Goal: Complete application form: Complete application form

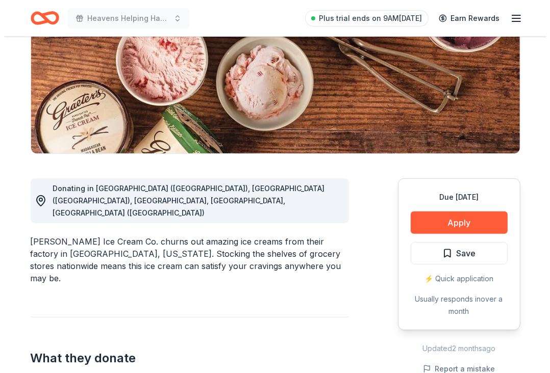
scroll to position [184, 0]
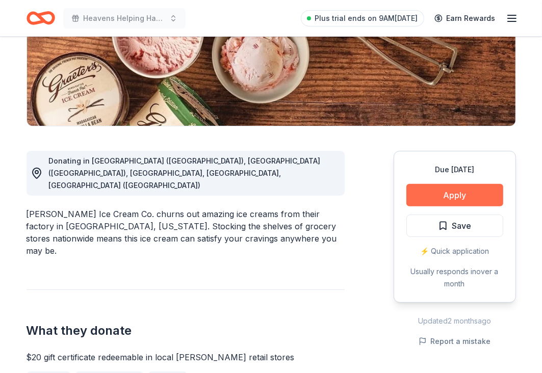
click at [447, 190] on button "Apply" at bounding box center [454, 195] width 97 height 22
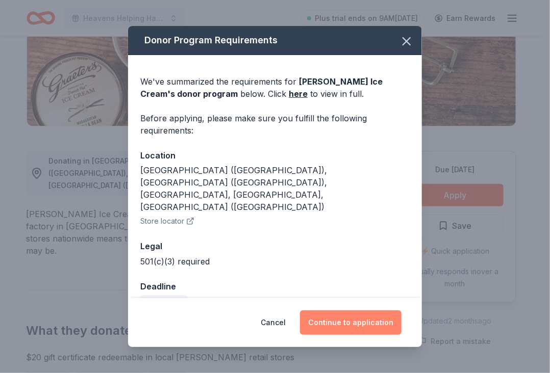
click at [331, 318] on button "Continue to application" at bounding box center [350, 323] width 101 height 24
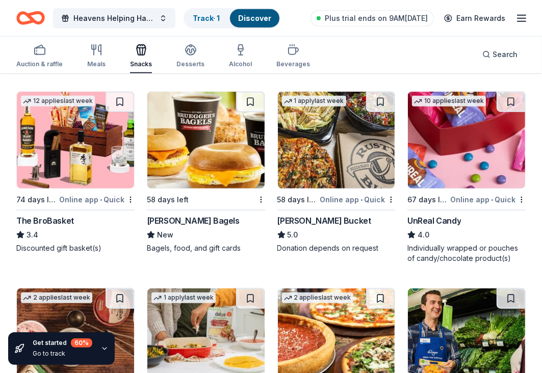
scroll to position [667, 0]
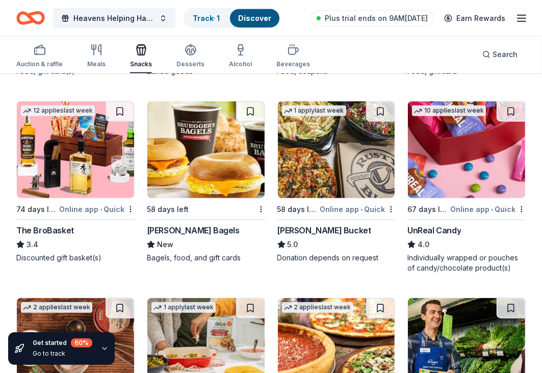
click at [308, 228] on div "Rusty Bucket" at bounding box center [324, 230] width 94 height 12
click at [294, 148] on img at bounding box center [336, 149] width 117 height 97
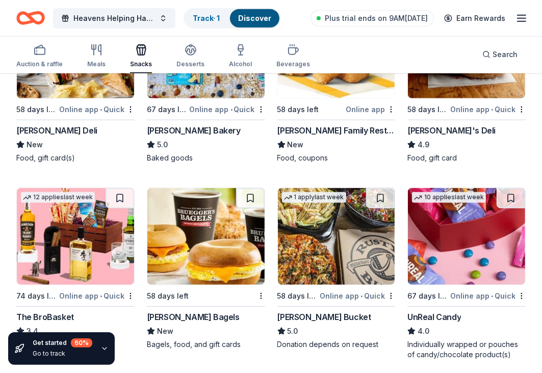
scroll to position [565, 0]
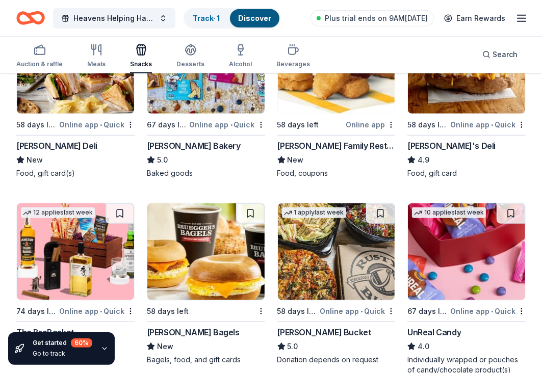
click at [197, 338] on div "Bruegger's Bagels New Bagels, food, and gift cards" at bounding box center [206, 345] width 118 height 39
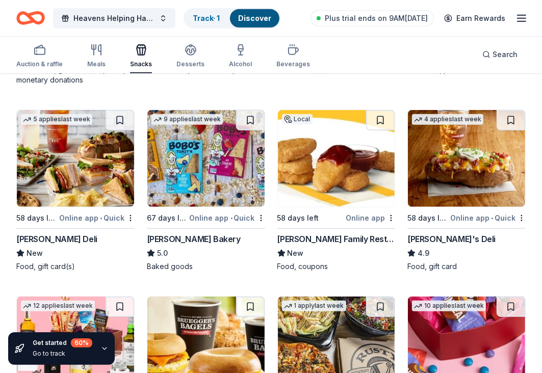
scroll to position [463, 0]
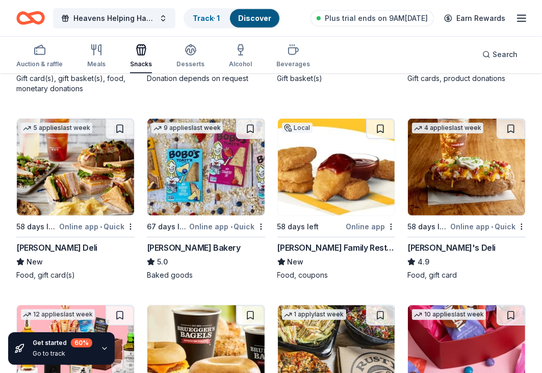
click at [445, 247] on div "Jason's Deli" at bounding box center [452, 248] width 88 height 12
click at [58, 245] on div "McAlister's Deli" at bounding box center [56, 248] width 81 height 12
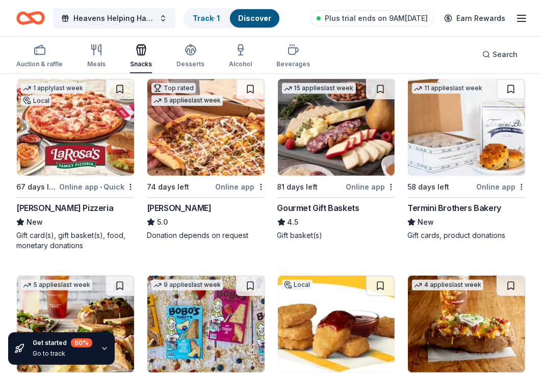
scroll to position [265, 0]
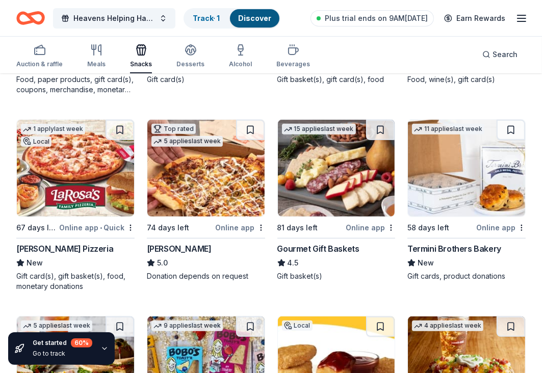
click at [456, 249] on div "Termini Brothers Bakery" at bounding box center [455, 249] width 94 height 12
click at [175, 241] on div "Top rated 5 applies last week 74 days left Online app Casey's 5.0 Donation depe…" at bounding box center [206, 200] width 118 height 162
click at [59, 246] on div "LaRosa's Pizzeria" at bounding box center [64, 249] width 97 height 12
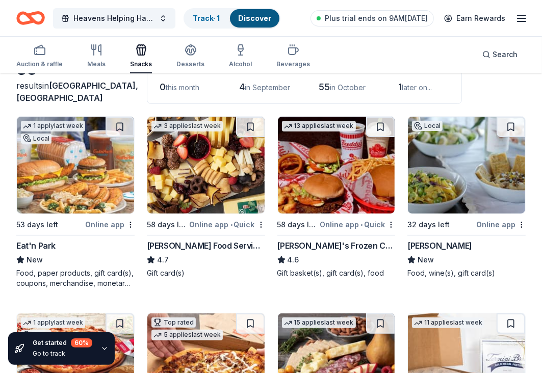
scroll to position [61, 0]
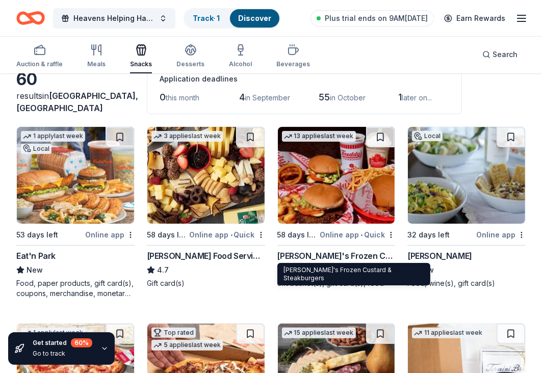
click at [310, 255] on div "Freddy's Frozen Custard & Steakburgers" at bounding box center [336, 256] width 118 height 12
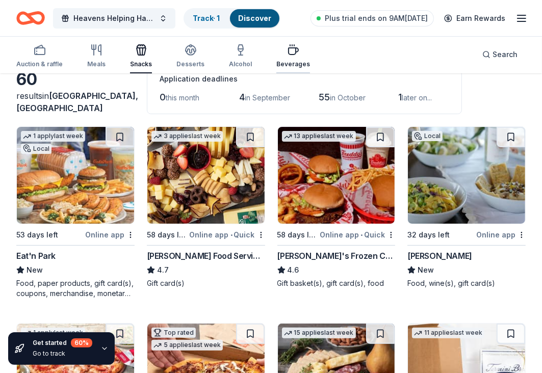
click at [284, 56] on div "Beverages" at bounding box center [293, 56] width 34 height 24
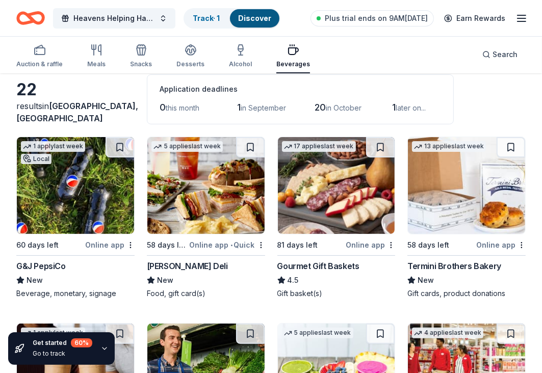
scroll to position [61, 0]
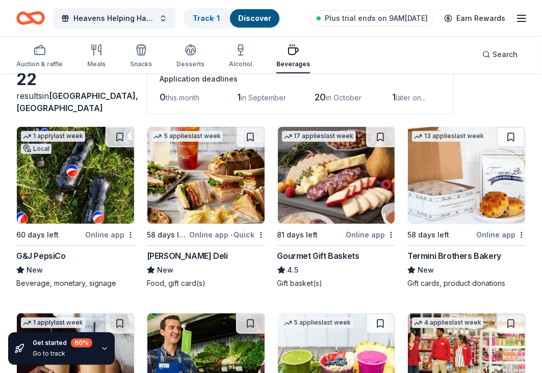
click at [49, 253] on div "G&J PepsiCo" at bounding box center [40, 256] width 49 height 12
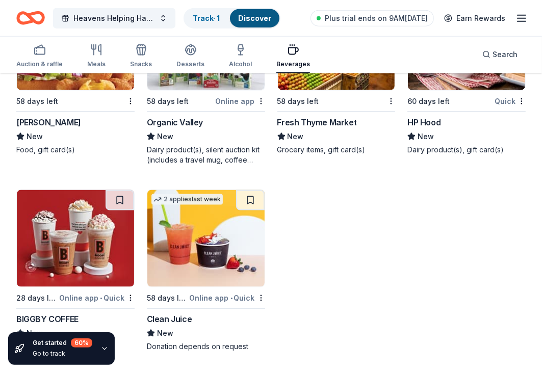
scroll to position [980, 0]
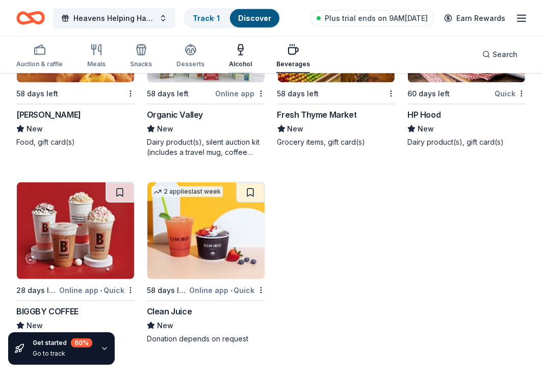
click at [239, 55] on icon "button" at bounding box center [241, 55] width 4 height 0
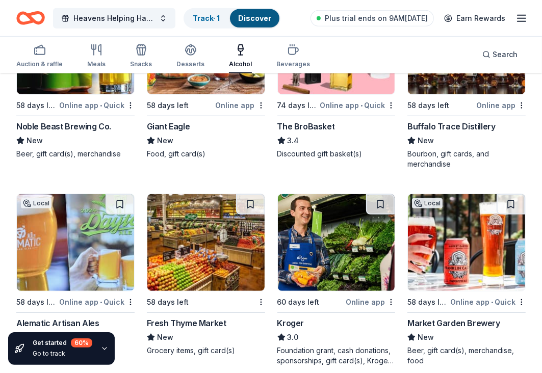
scroll to position [408, 0]
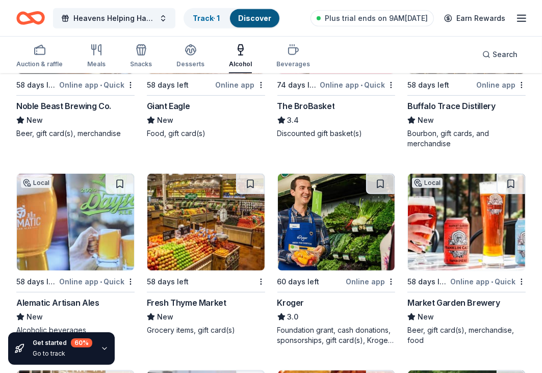
click at [228, 359] on div "Top rated Local 46 days left Online app • Quick Ohio Wine Producers Association…" at bounding box center [271, 260] width 510 height 960
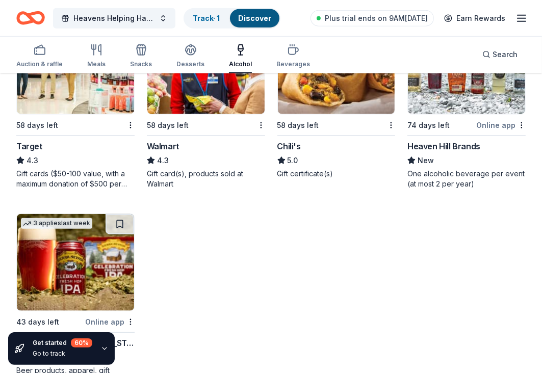
scroll to position [783, 0]
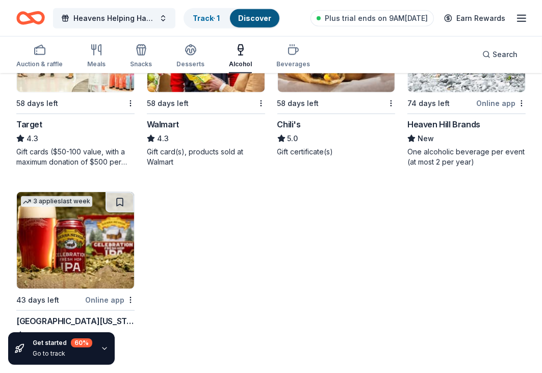
click at [104, 51] on div "button" at bounding box center [96, 50] width 18 height 12
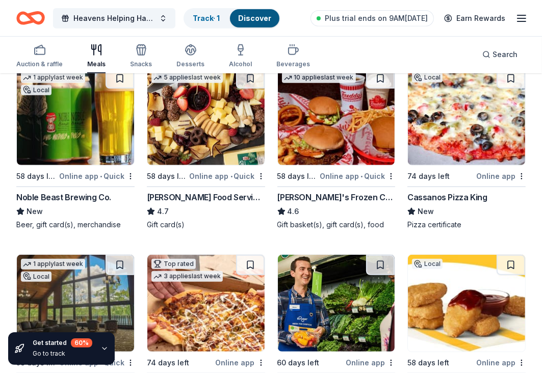
scroll to position [312, 0]
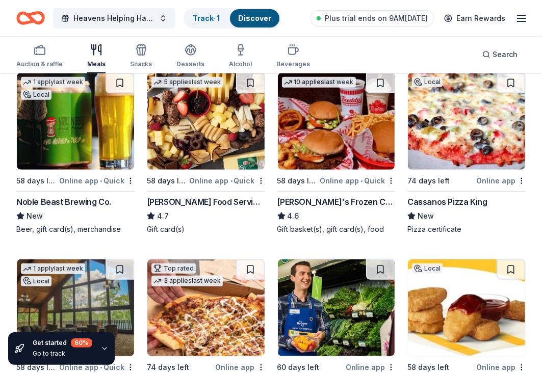
click at [449, 199] on div "Cassanos Pizza King" at bounding box center [448, 202] width 80 height 12
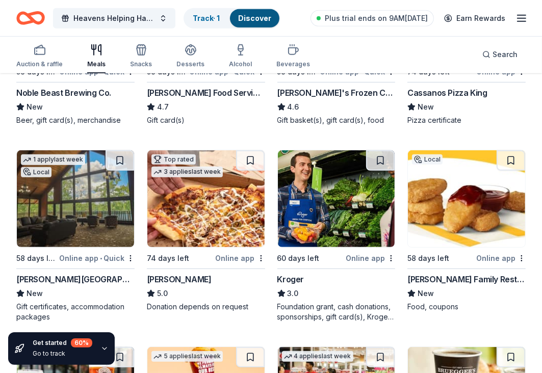
scroll to position [435, 0]
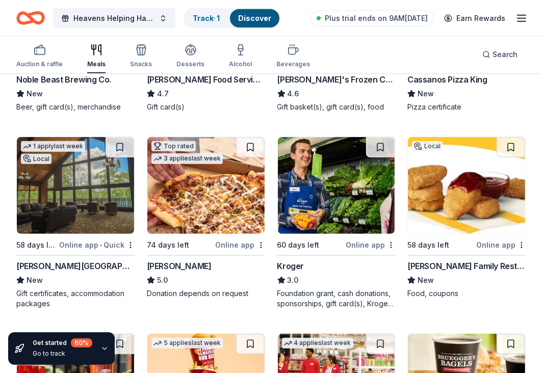
click at [239, 312] on div "Local 46 days left Online app Third Eye Brewing Company New Gift card(s), merch…" at bounding box center [271, 228] width 510 height 950
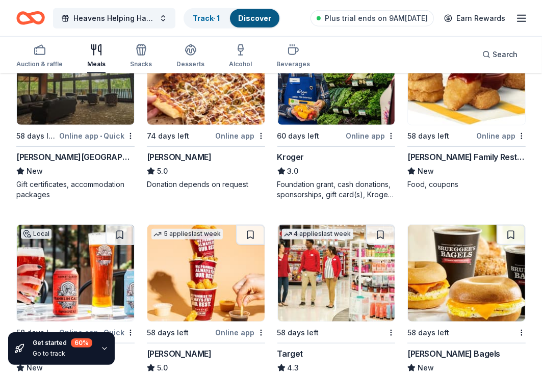
scroll to position [612, 0]
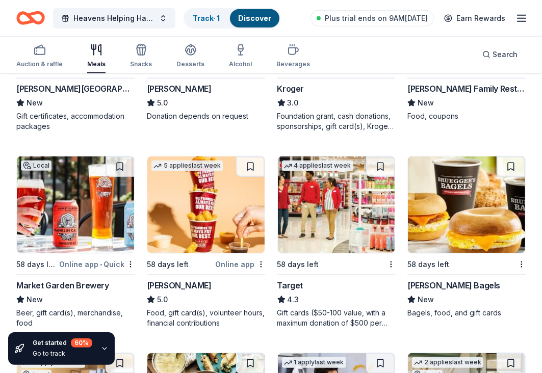
click at [367, 342] on div "Local 46 days left Online app Third Eye Brewing Company New Gift card(s), merch…" at bounding box center [271, 51] width 510 height 950
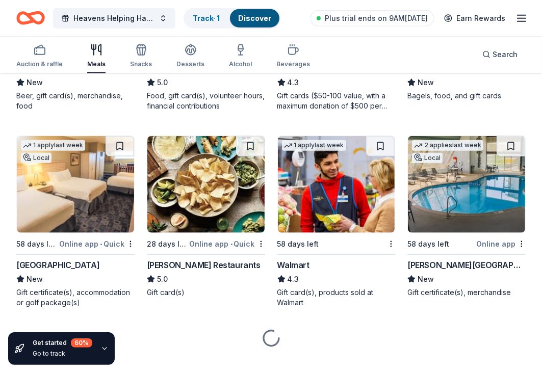
scroll to position [845, 0]
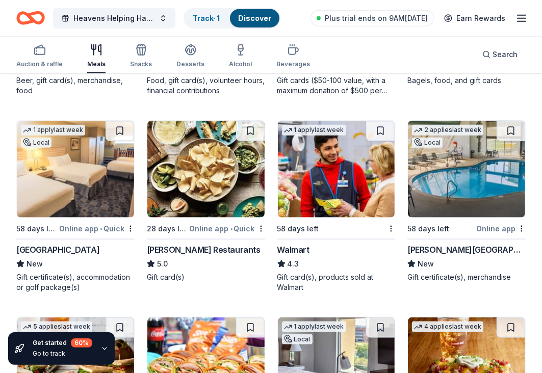
click at [208, 269] on div "5.0" at bounding box center [206, 264] width 118 height 12
click at [239, 295] on div "Local 46 days left Online app Third Eye Brewing Company New Gift card(s), merch…" at bounding box center [271, 103] width 510 height 1520
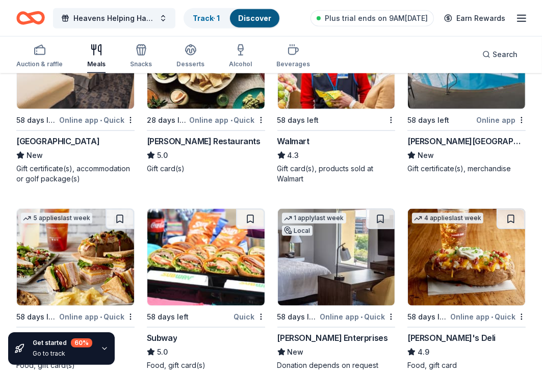
scroll to position [1014, 0]
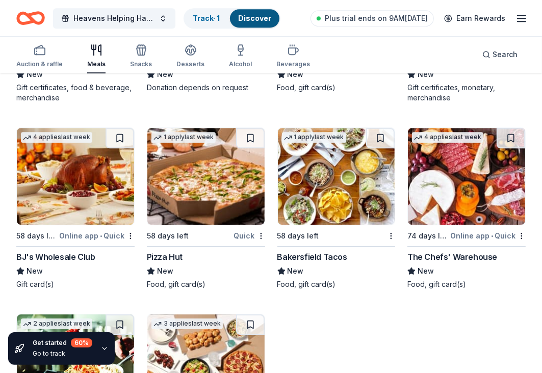
scroll to position [2219, 0]
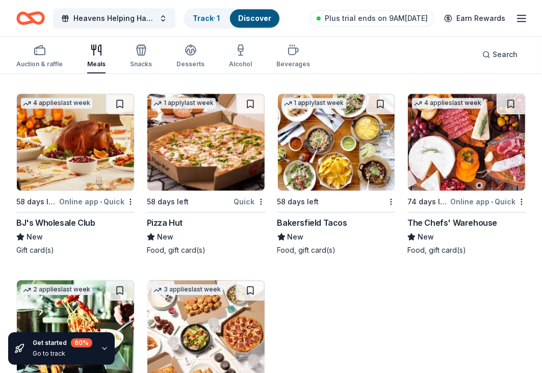
click at [316, 217] on div "Bakersfield Tacos" at bounding box center [312, 223] width 70 height 12
click at [473, 220] on div "The Chefs' Warehouse" at bounding box center [453, 223] width 90 height 12
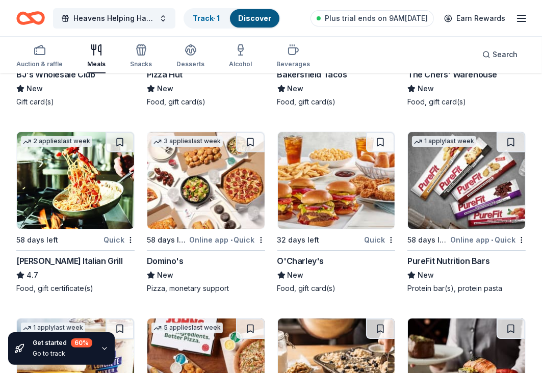
click at [71, 256] on div "Carrabba's Italian Grill" at bounding box center [69, 261] width 106 height 12
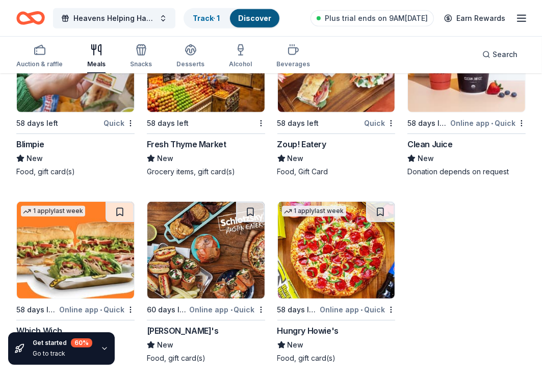
scroll to position [3053, 0]
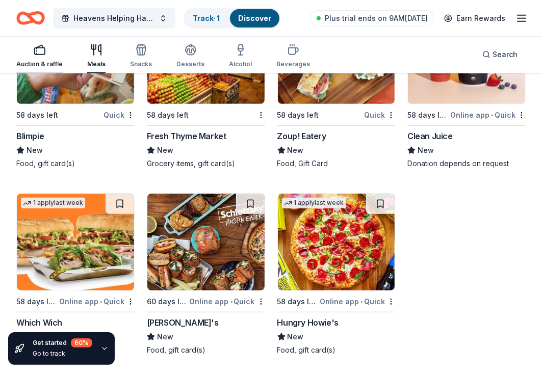
click at [41, 67] on div "Auction & raffle" at bounding box center [39, 64] width 46 height 8
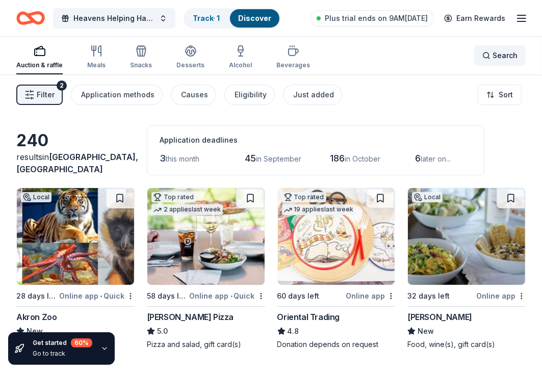
click at [502, 51] on span "Search" at bounding box center [505, 55] width 25 height 12
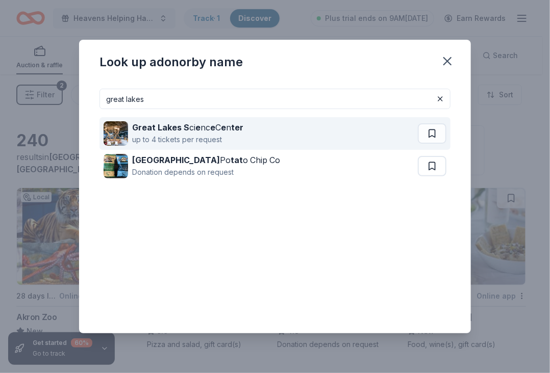
type input "great lakes"
click at [204, 131] on div "Great Lakes S ci e nc e C e n ter" at bounding box center [187, 127] width 111 height 12
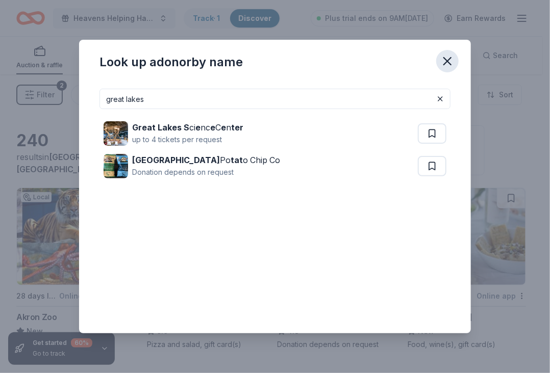
click at [445, 60] on icon "button" at bounding box center [447, 61] width 14 height 14
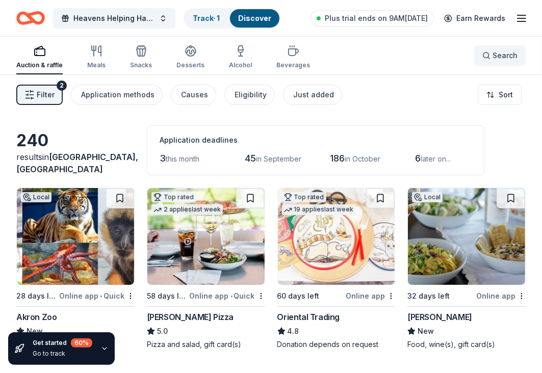
click at [482, 49] on button "Search" at bounding box center [500, 55] width 52 height 20
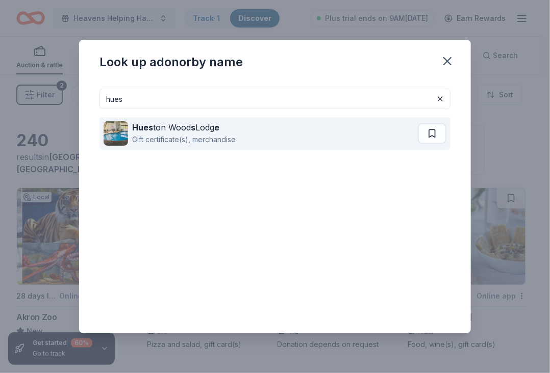
click at [211, 136] on div "Gift certificate(s), merchandise" at bounding box center [184, 140] width 104 height 12
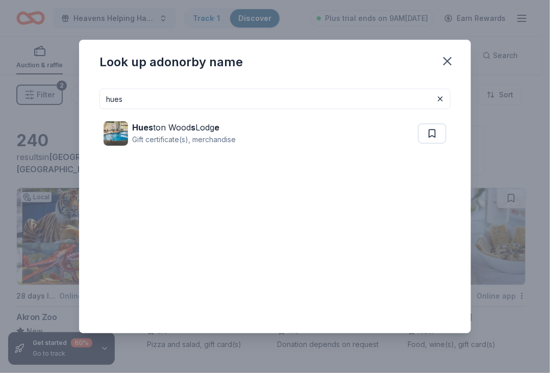
click at [198, 105] on input "hues" at bounding box center [274, 99] width 351 height 20
type input "h"
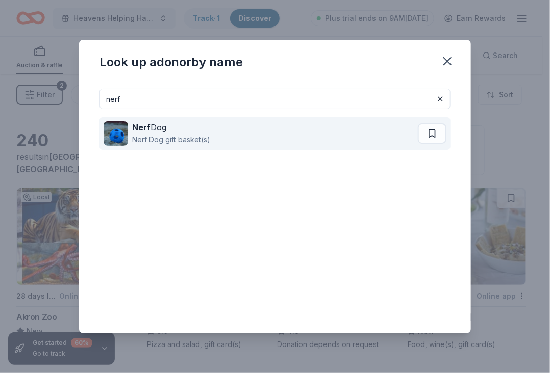
type input "nerf"
click at [151, 126] on div "Nerf Dog" at bounding box center [171, 127] width 78 height 12
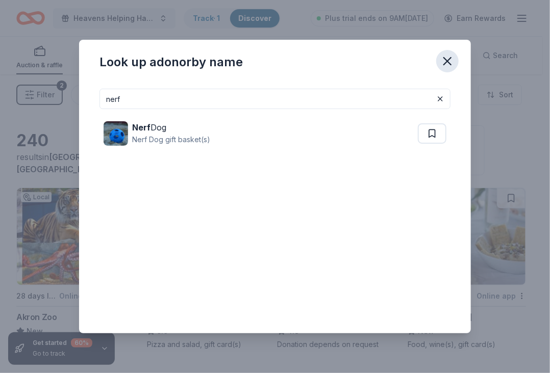
click at [449, 58] on icon "button" at bounding box center [447, 61] width 14 height 14
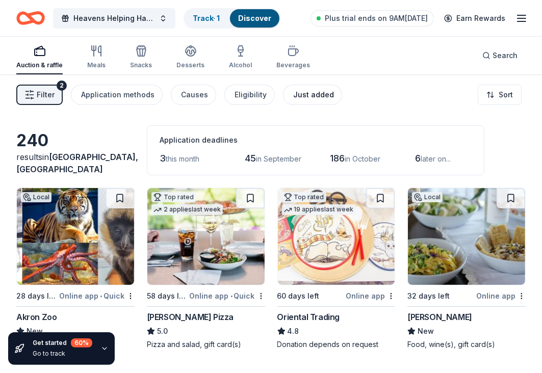
click at [306, 96] on div "Just added" at bounding box center [313, 95] width 41 height 12
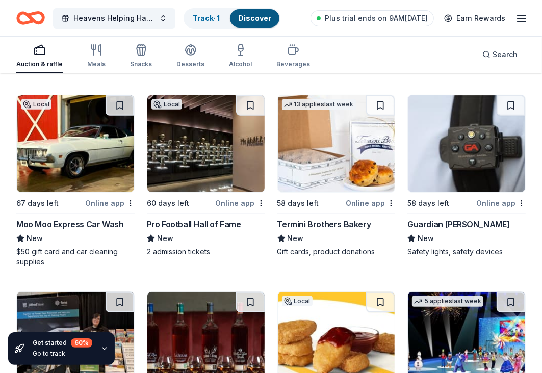
scroll to position [286, 0]
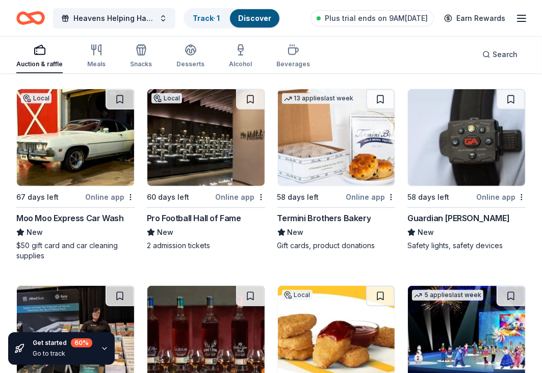
click at [60, 218] on div "Moo Moo Express Car Wash" at bounding box center [69, 218] width 107 height 12
click at [424, 68] on div "Auction & raffle Meals Snacks Desserts Alcohol Beverages Search" at bounding box center [271, 55] width 510 height 38
click at [471, 214] on div "Guardian Angel Device" at bounding box center [459, 218] width 102 height 12
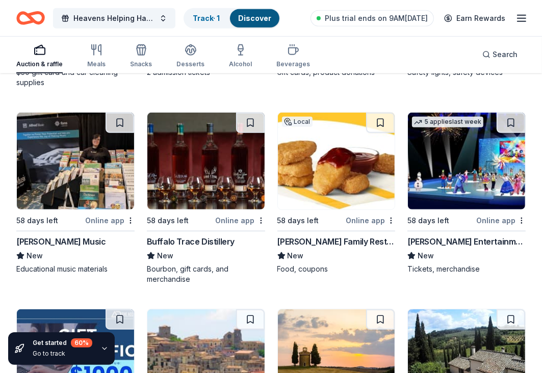
scroll to position [469, 0]
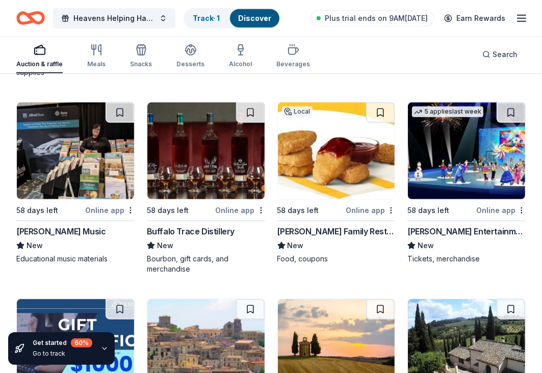
click at [437, 228] on div "Feld Entertainment" at bounding box center [467, 231] width 118 height 12
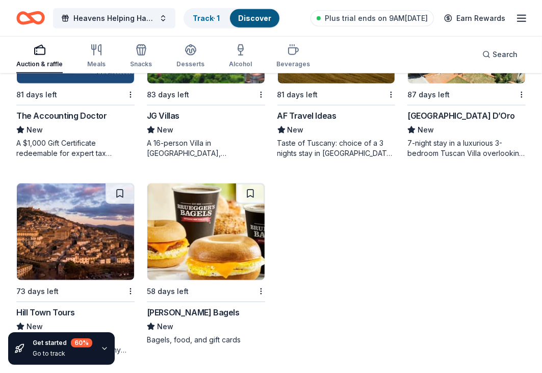
scroll to position [783, 0]
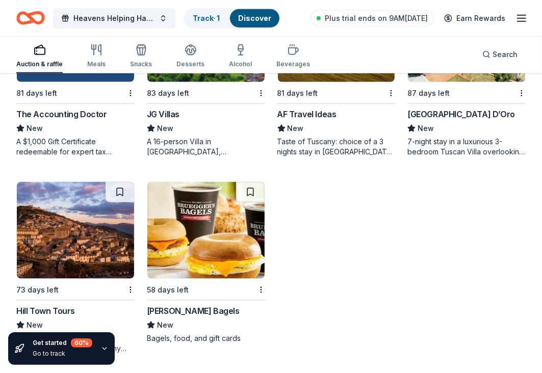
click at [95, 114] on div "The Accounting Doctor" at bounding box center [61, 114] width 91 height 12
click at [54, 311] on div "Hill Town Tours" at bounding box center [45, 311] width 59 height 12
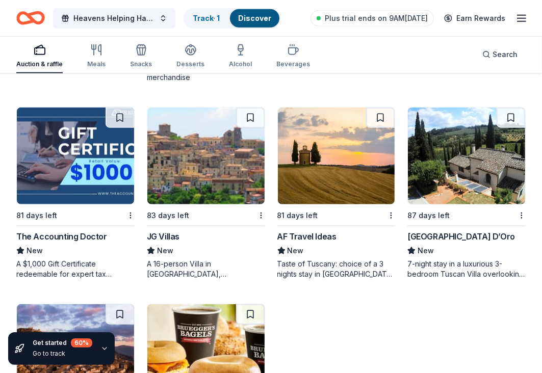
scroll to position [661, 0]
click at [175, 235] on div "JG Villas" at bounding box center [163, 237] width 33 height 12
click at [293, 228] on div "81 days left AF Travel Ideas New Taste of Tuscany: choice of a 3 nights stay in…" at bounding box center [336, 193] width 118 height 172
click at [434, 235] on div "[GEOGRAPHIC_DATA] D’Oro" at bounding box center [462, 237] width 108 height 12
click at [94, 59] on div "Meals" at bounding box center [96, 56] width 18 height 24
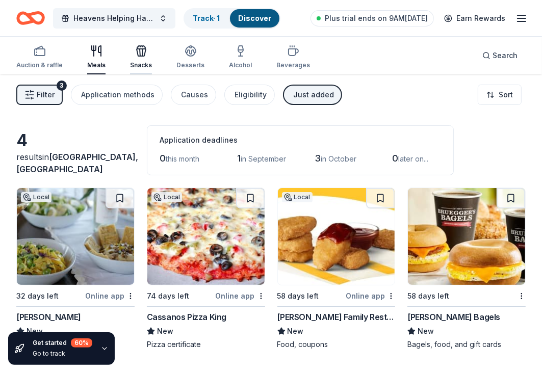
click at [141, 62] on div "Snacks" at bounding box center [141, 65] width 22 height 8
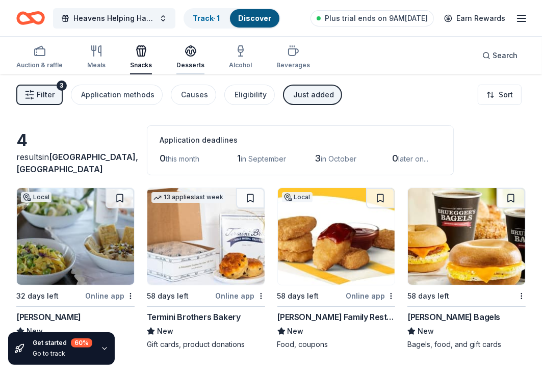
click at [194, 63] on div "Desserts" at bounding box center [190, 65] width 28 height 8
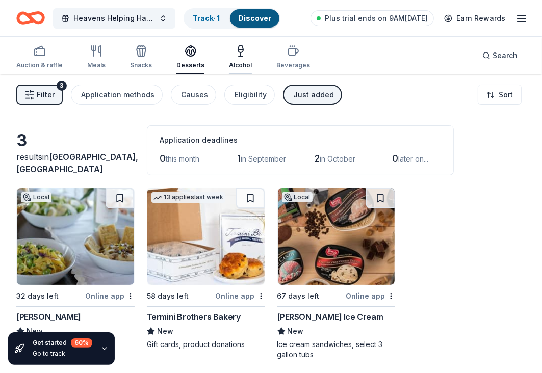
click at [239, 56] on icon "button" at bounding box center [241, 56] width 4 height 0
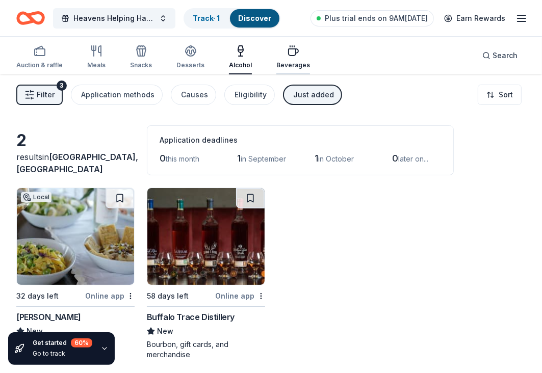
click at [290, 50] on icon "button" at bounding box center [294, 52] width 10 height 7
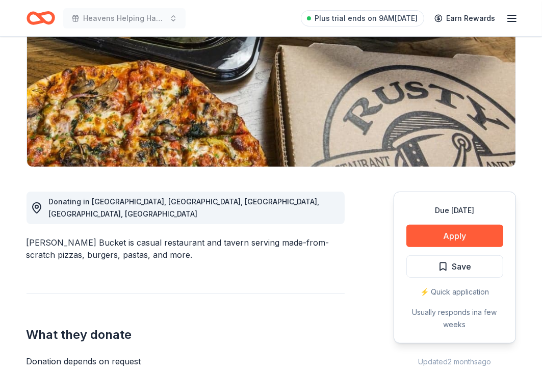
scroll to position [176, 0]
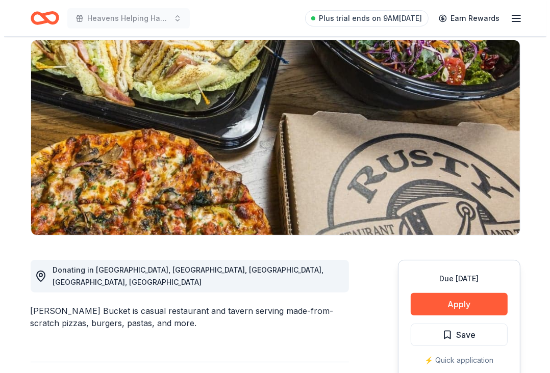
scroll to position [102, 0]
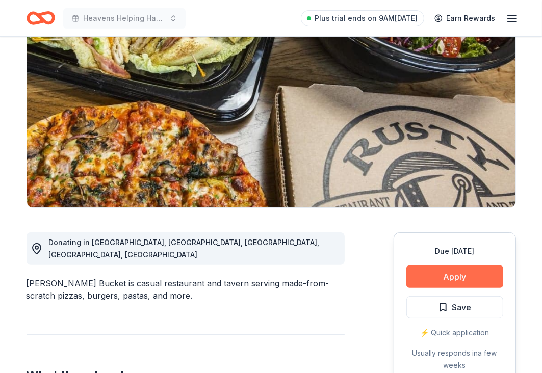
click at [477, 281] on button "Apply" at bounding box center [454, 277] width 97 height 22
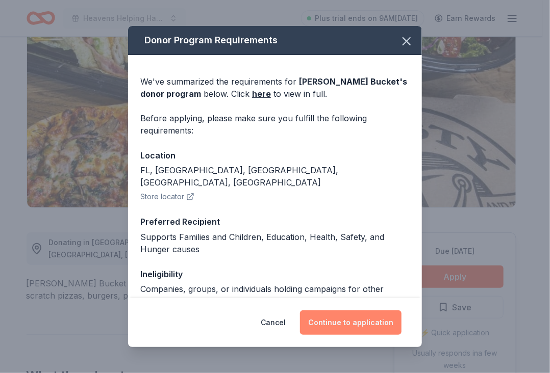
click at [379, 319] on button "Continue to application" at bounding box center [350, 323] width 101 height 24
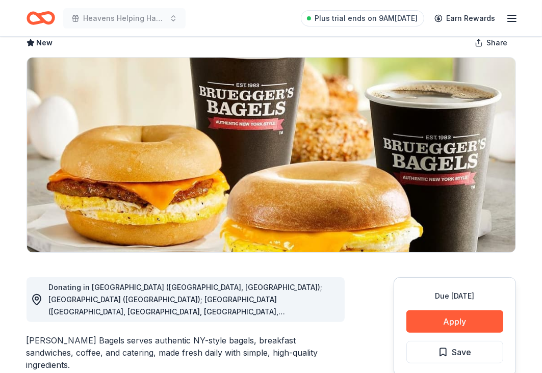
scroll to position [61, 0]
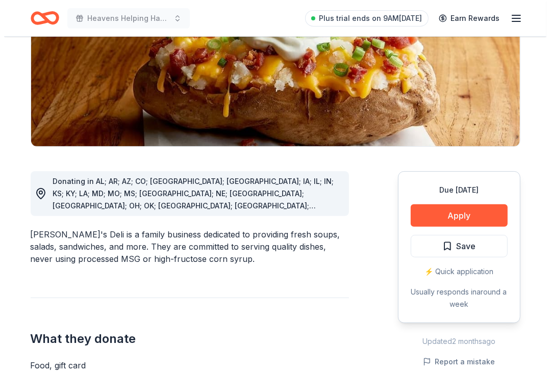
scroll to position [184, 0]
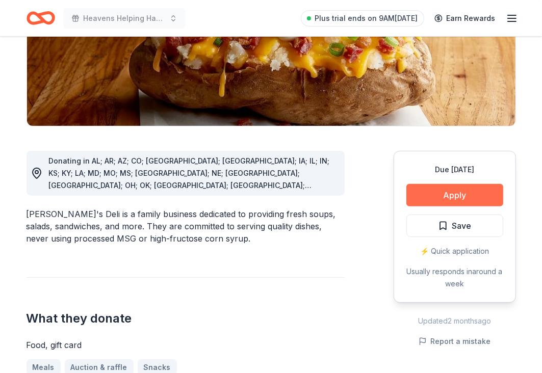
click at [446, 200] on button "Apply" at bounding box center [454, 195] width 97 height 22
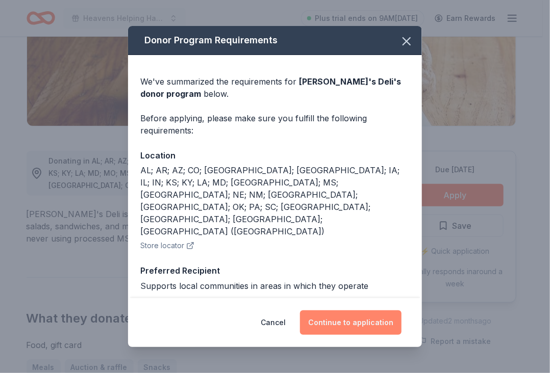
click at [351, 324] on button "Continue to application" at bounding box center [350, 323] width 101 height 24
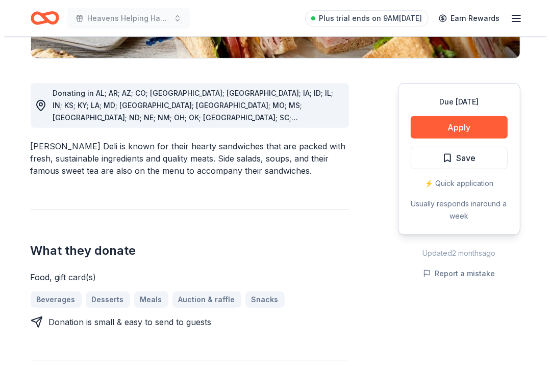
scroll to position [265, 0]
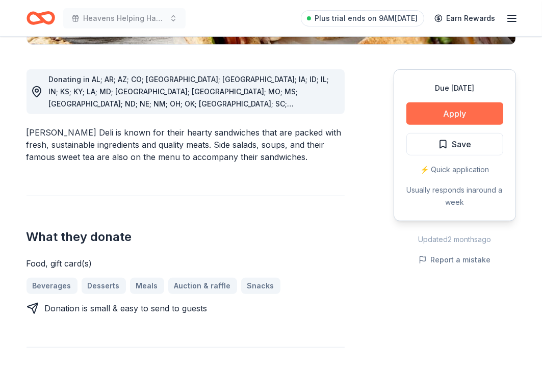
click at [451, 114] on button "Apply" at bounding box center [454, 114] width 97 height 22
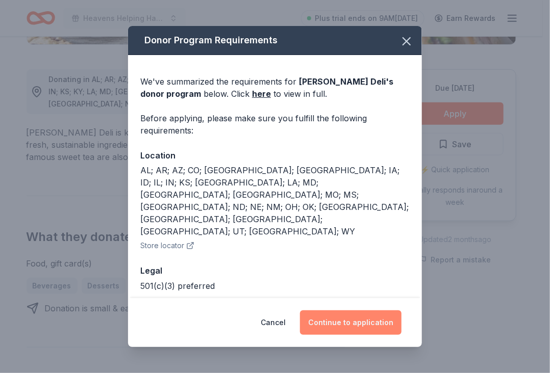
click at [343, 321] on button "Continue to application" at bounding box center [350, 323] width 101 height 24
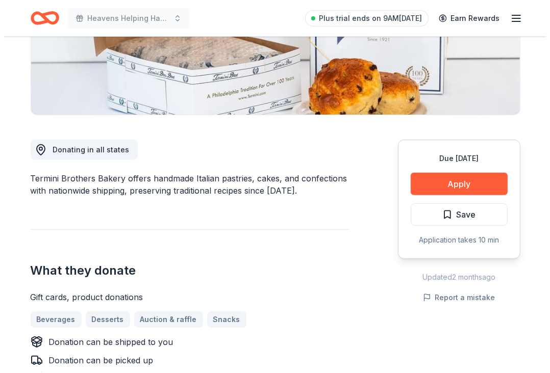
scroll to position [204, 0]
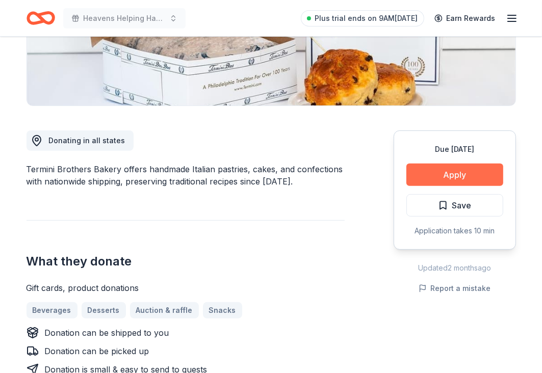
click at [467, 175] on button "Apply" at bounding box center [454, 175] width 97 height 22
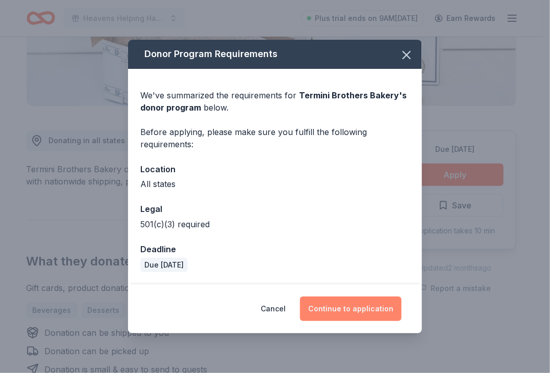
click at [355, 301] on button "Continue to application" at bounding box center [350, 309] width 101 height 24
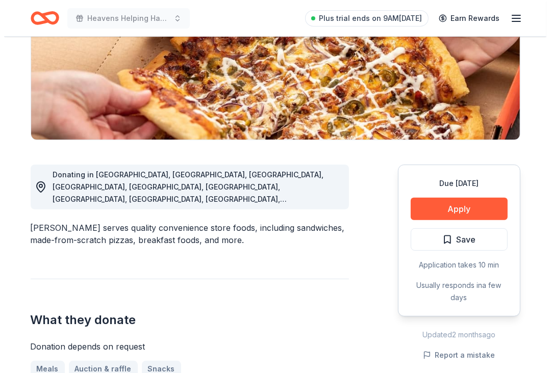
scroll to position [224, 0]
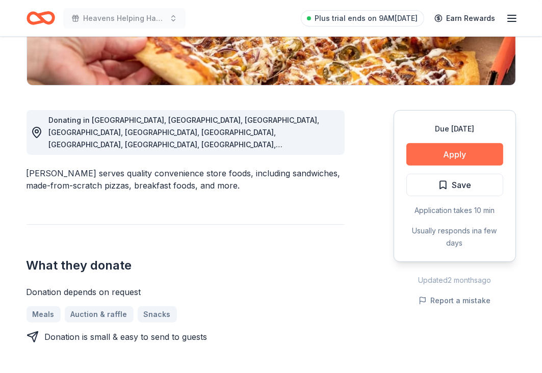
click at [446, 154] on button "Apply" at bounding box center [454, 154] width 97 height 22
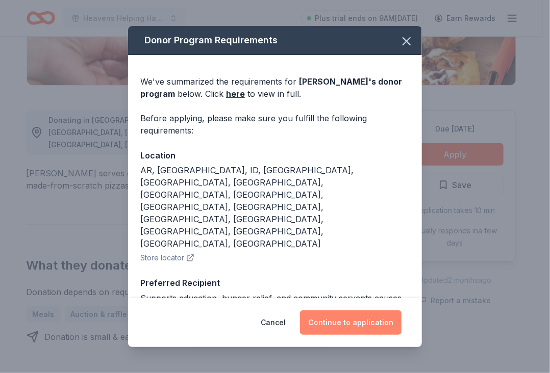
click at [340, 324] on button "Continue to application" at bounding box center [350, 323] width 101 height 24
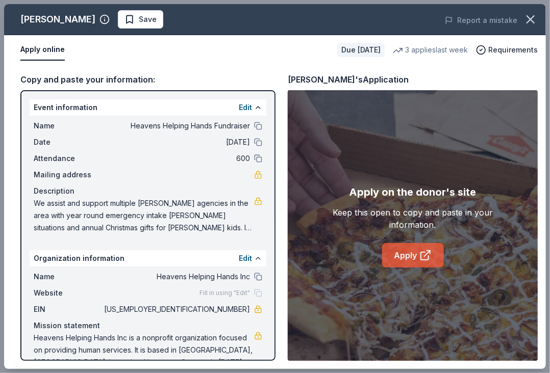
click at [409, 259] on link "Apply" at bounding box center [413, 255] width 62 height 24
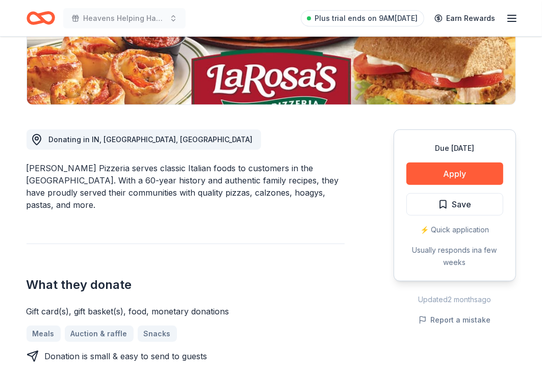
scroll to position [224, 0]
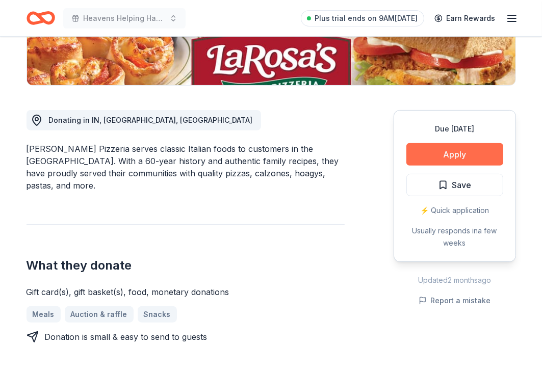
click at [450, 155] on button "Apply" at bounding box center [454, 154] width 97 height 22
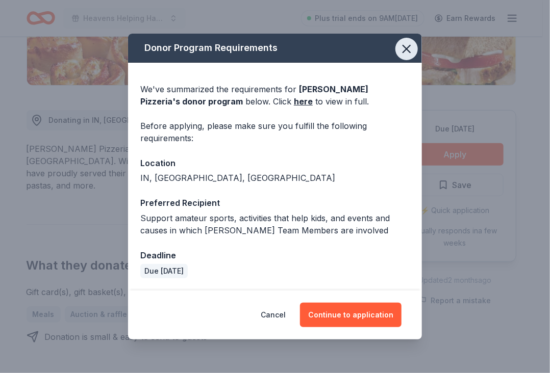
click at [404, 55] on icon "button" at bounding box center [406, 49] width 14 height 14
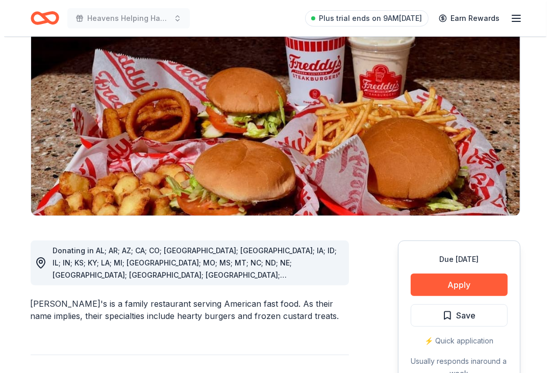
scroll to position [143, 0]
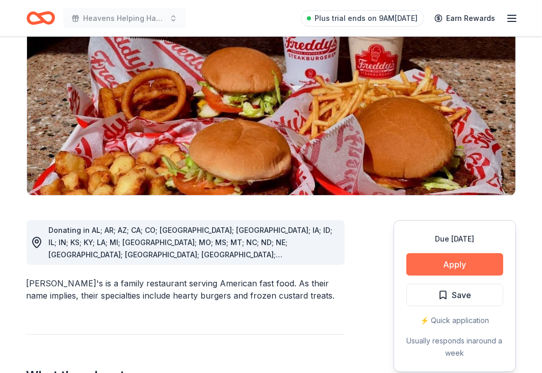
click at [451, 253] on button "Apply" at bounding box center [454, 264] width 97 height 22
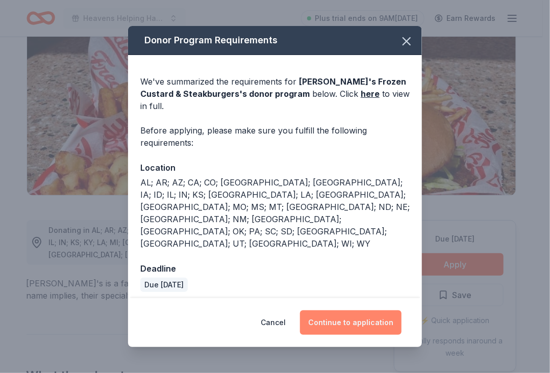
click at [358, 311] on button "Continue to application" at bounding box center [350, 323] width 101 height 24
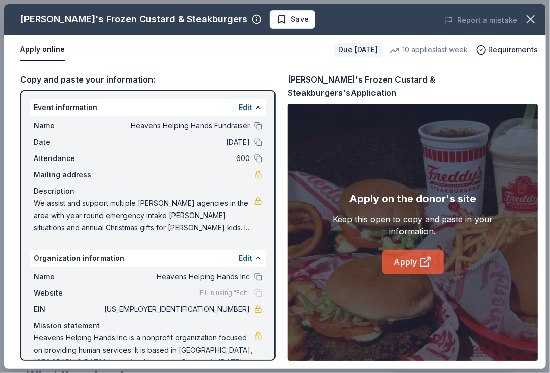
click at [408, 256] on link "Apply" at bounding box center [413, 262] width 62 height 24
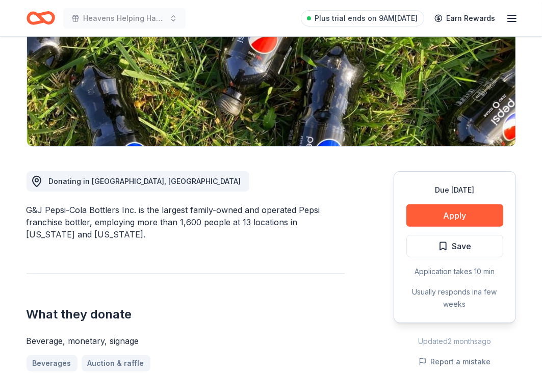
scroll to position [176, 0]
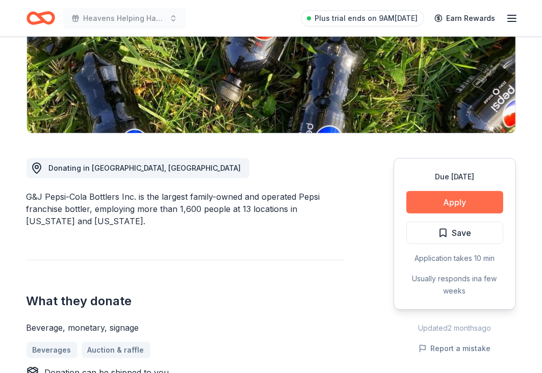
click at [449, 204] on button "Apply" at bounding box center [454, 202] width 97 height 22
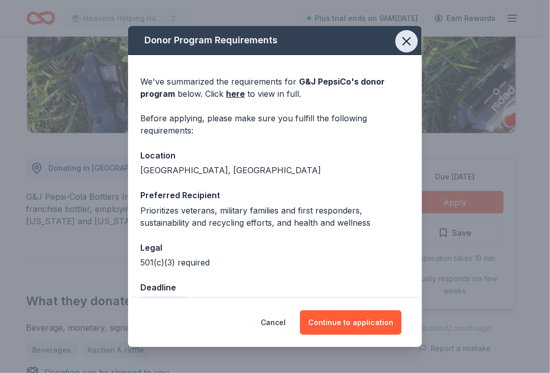
click at [401, 45] on icon "button" at bounding box center [406, 41] width 14 height 14
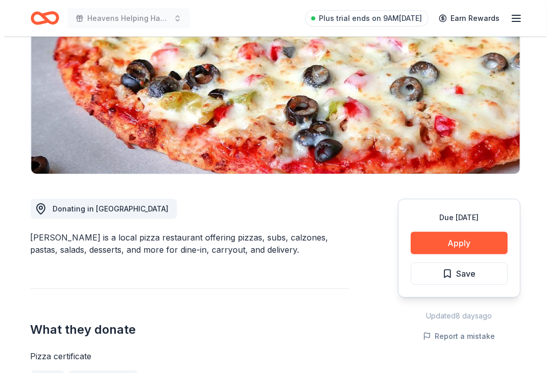
scroll to position [184, 0]
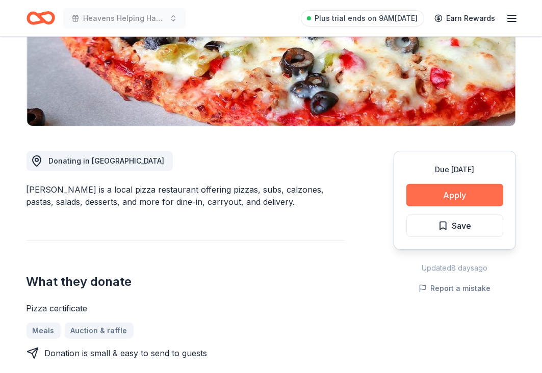
click at [457, 195] on button "Apply" at bounding box center [454, 195] width 97 height 22
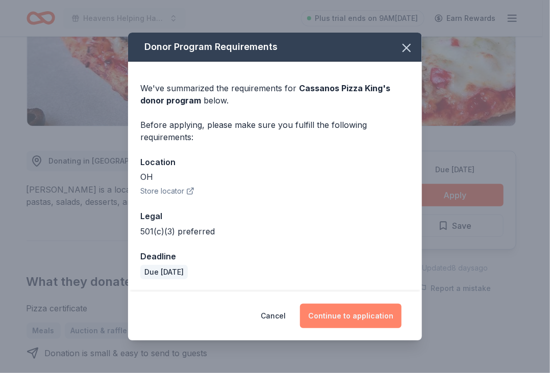
click at [370, 324] on button "Continue to application" at bounding box center [350, 316] width 101 height 24
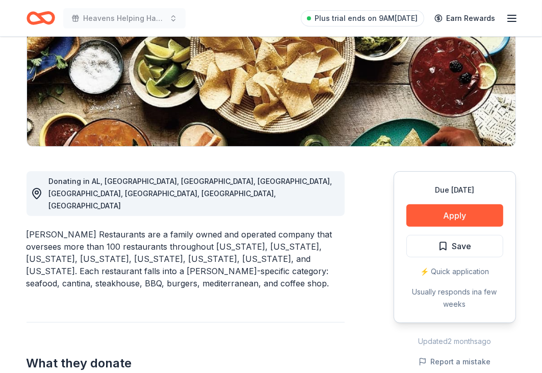
scroll to position [204, 0]
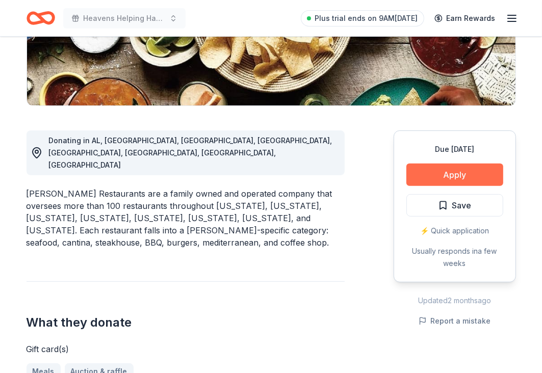
click at [443, 164] on button "Apply" at bounding box center [454, 175] width 97 height 22
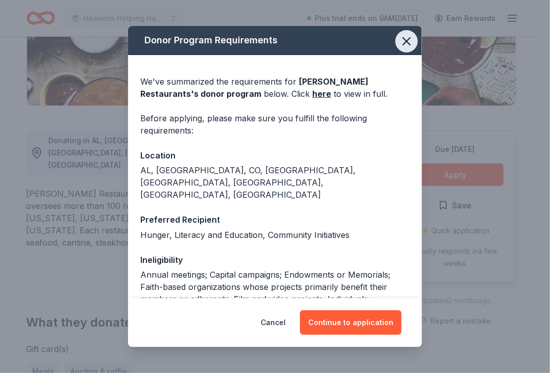
click at [403, 42] on icon "button" at bounding box center [406, 41] width 7 height 7
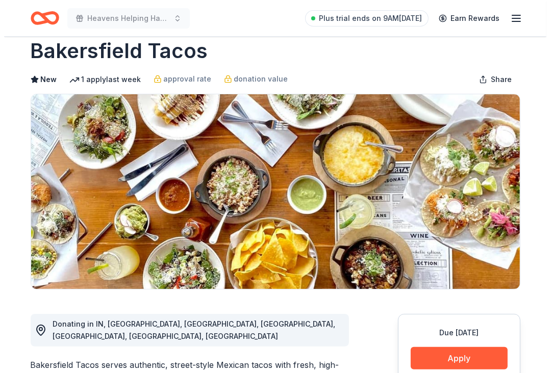
scroll to position [41, 0]
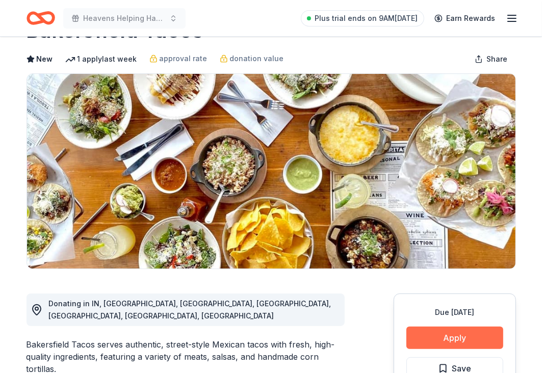
click at [481, 336] on button "Apply" at bounding box center [454, 338] width 97 height 22
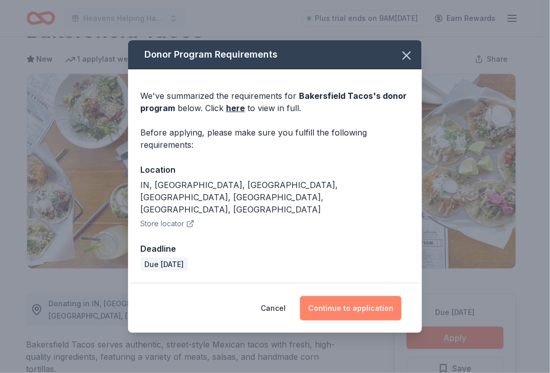
click at [339, 297] on button "Continue to application" at bounding box center [350, 308] width 101 height 24
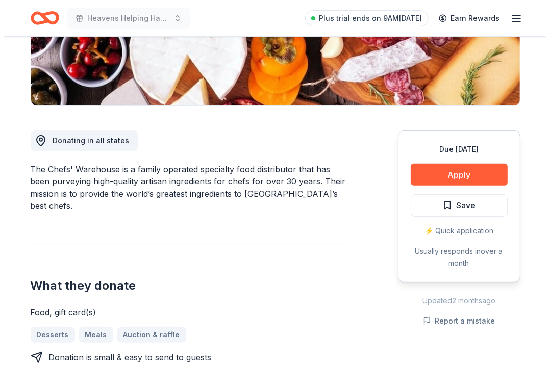
scroll to position [211, 0]
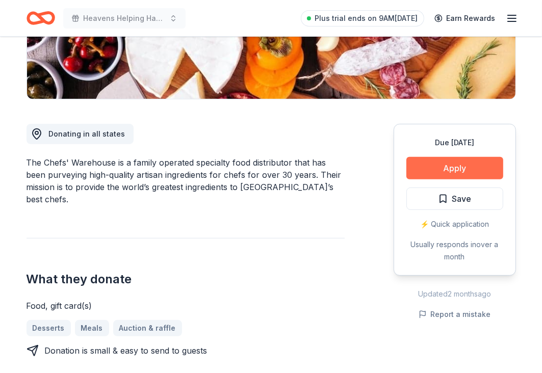
click at [453, 164] on button "Apply" at bounding box center [454, 168] width 97 height 22
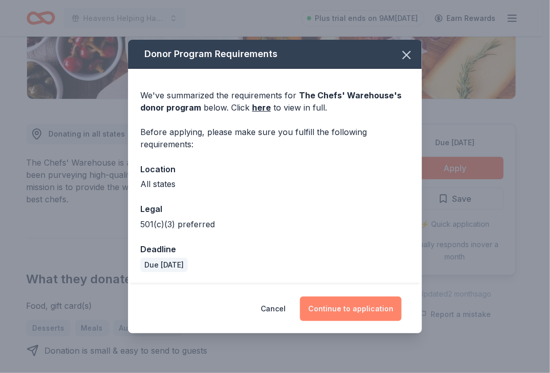
click at [373, 306] on button "Continue to application" at bounding box center [350, 309] width 101 height 24
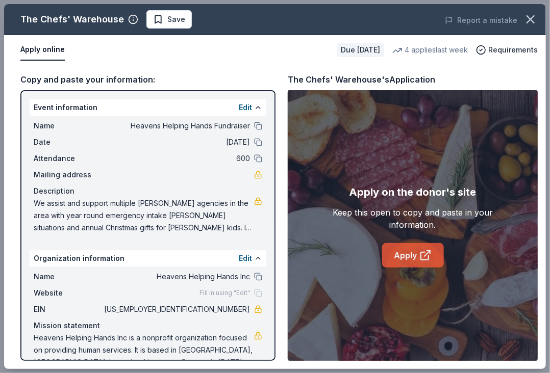
click at [407, 255] on link "Apply" at bounding box center [413, 255] width 62 height 24
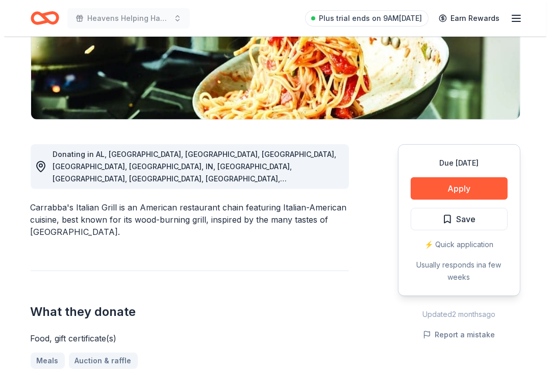
scroll to position [211, 0]
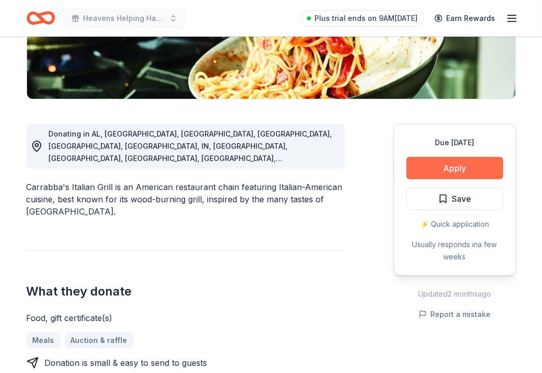
click at [420, 166] on button "Apply" at bounding box center [454, 168] width 97 height 22
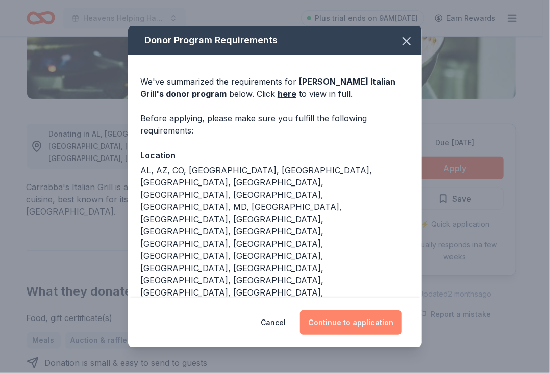
click at [361, 311] on button "Continue to application" at bounding box center [350, 323] width 101 height 24
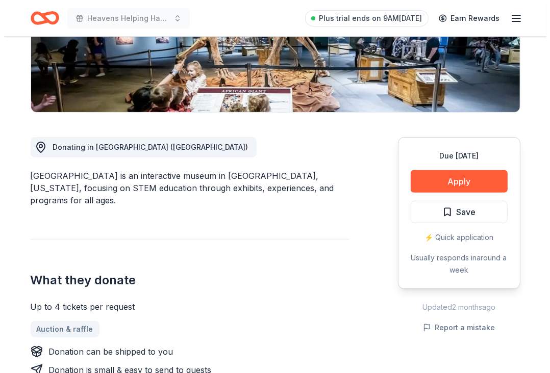
scroll to position [201, 0]
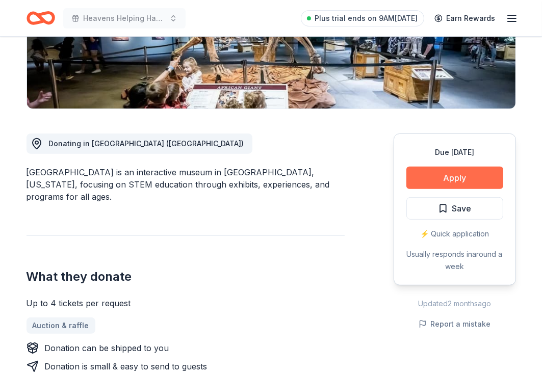
click at [440, 181] on button "Apply" at bounding box center [454, 178] width 97 height 22
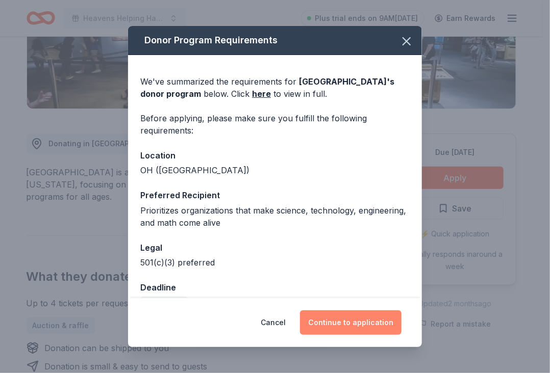
click at [351, 314] on button "Continue to application" at bounding box center [350, 323] width 101 height 24
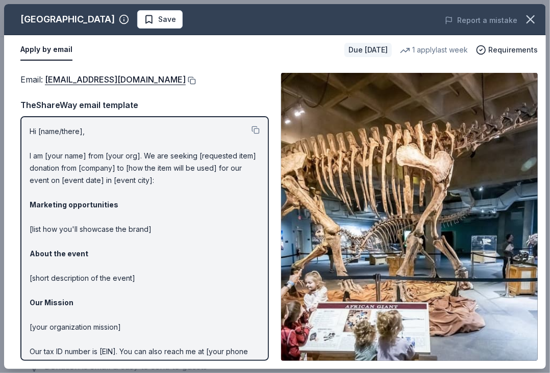
click at [186, 78] on button at bounding box center [191, 81] width 10 height 8
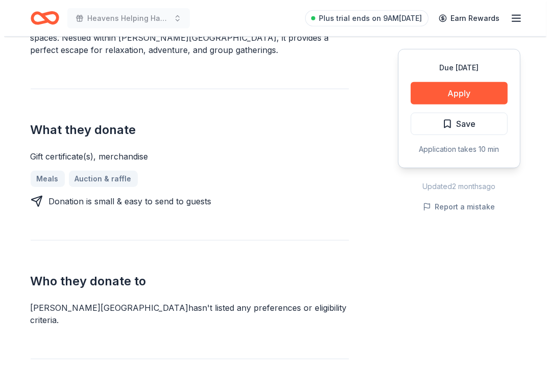
scroll to position [34, 0]
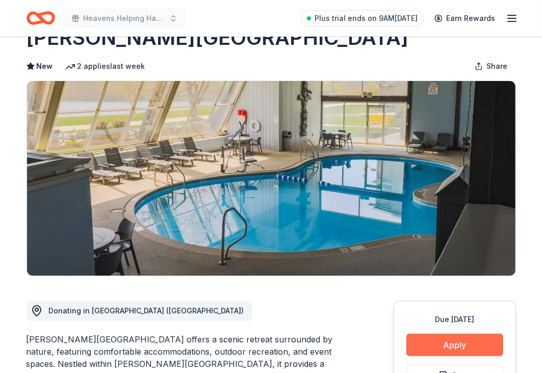
click at [456, 342] on button "Apply" at bounding box center [454, 345] width 97 height 22
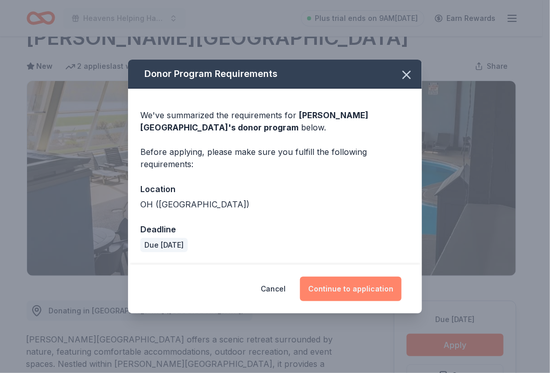
click at [359, 286] on button "Continue to application" at bounding box center [350, 289] width 101 height 24
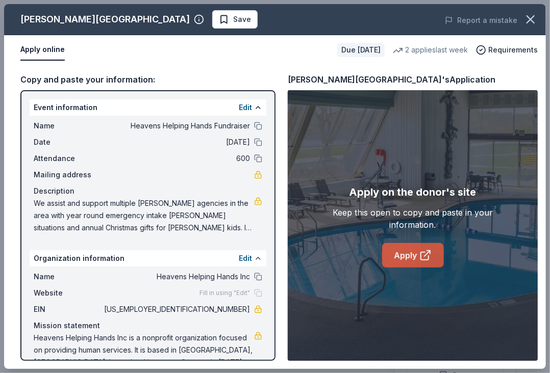
click at [419, 260] on icon at bounding box center [425, 255] width 12 height 12
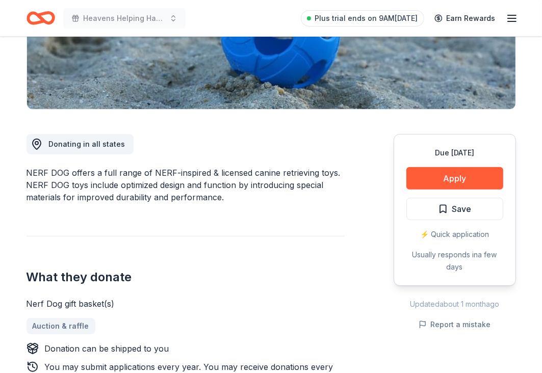
scroll to position [204, 0]
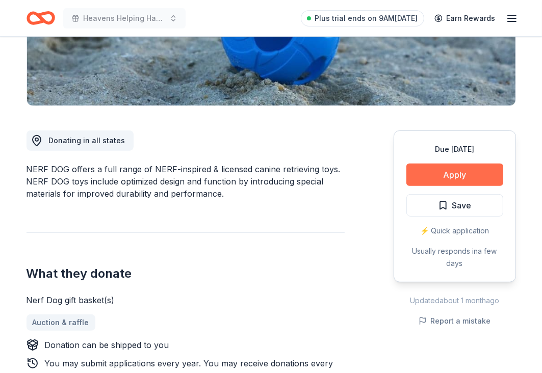
click at [453, 170] on button "Apply" at bounding box center [454, 175] width 97 height 22
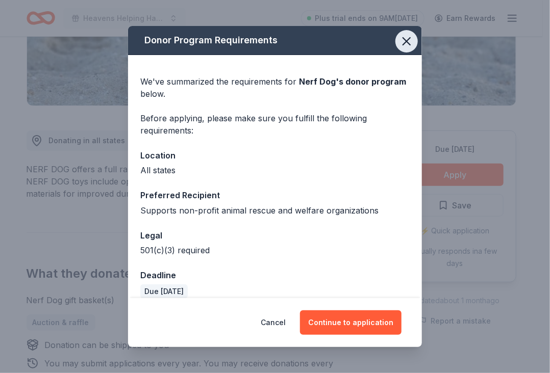
click at [399, 41] on icon "button" at bounding box center [406, 41] width 14 height 14
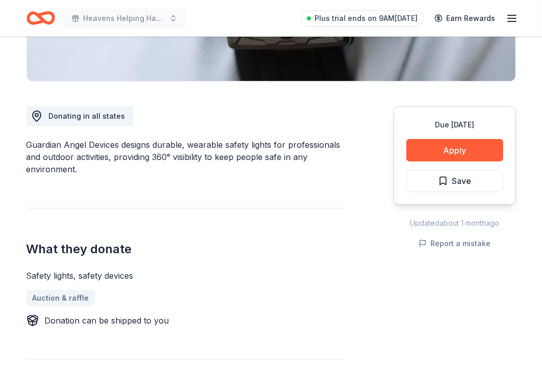
scroll to position [238, 0]
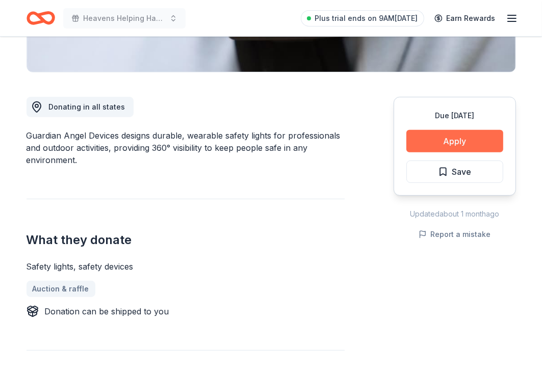
click at [454, 139] on button "Apply" at bounding box center [454, 141] width 97 height 22
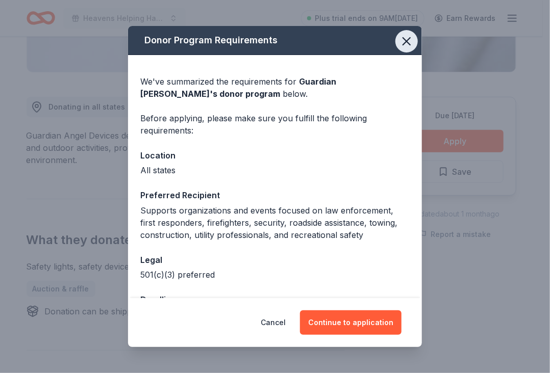
click at [403, 42] on icon "button" at bounding box center [406, 41] width 7 height 7
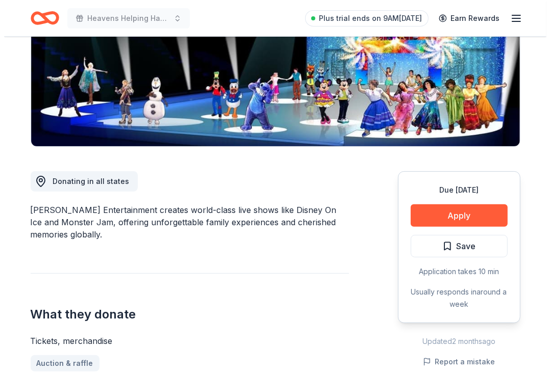
scroll to position [176, 0]
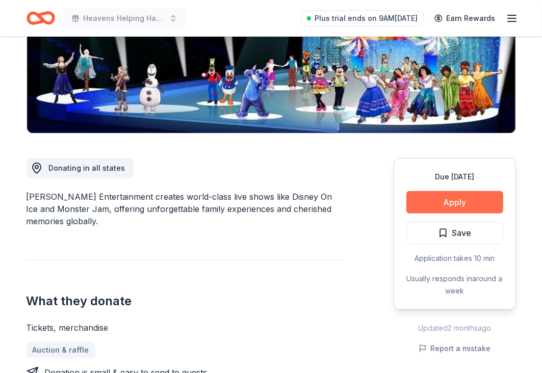
click at [458, 206] on button "Apply" at bounding box center [454, 202] width 97 height 22
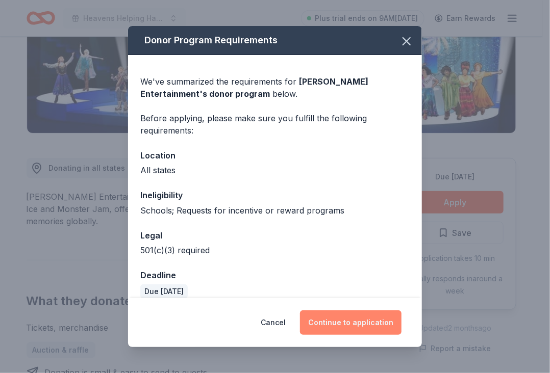
click at [348, 326] on button "Continue to application" at bounding box center [350, 323] width 101 height 24
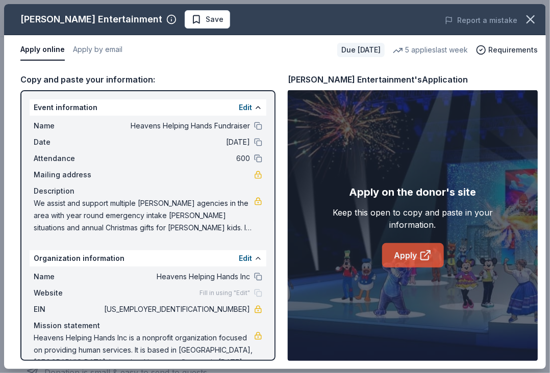
click at [414, 260] on link "Apply" at bounding box center [413, 255] width 62 height 24
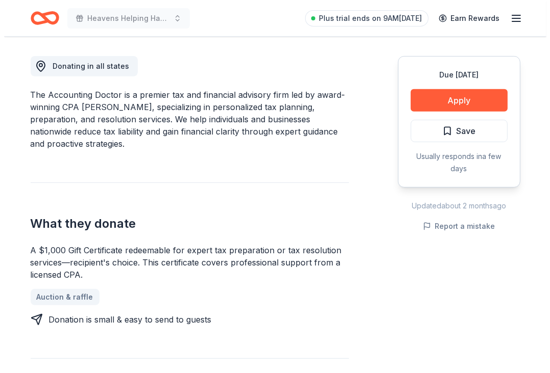
scroll to position [286, 0]
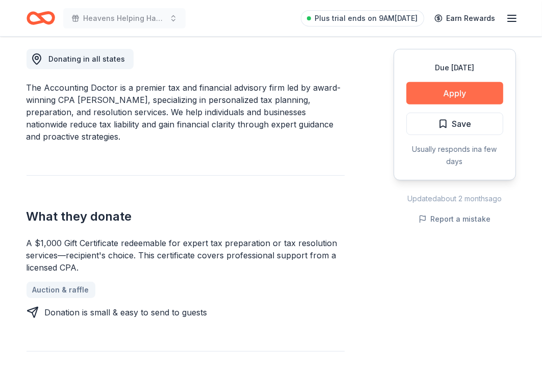
click at [440, 92] on button "Apply" at bounding box center [454, 93] width 97 height 22
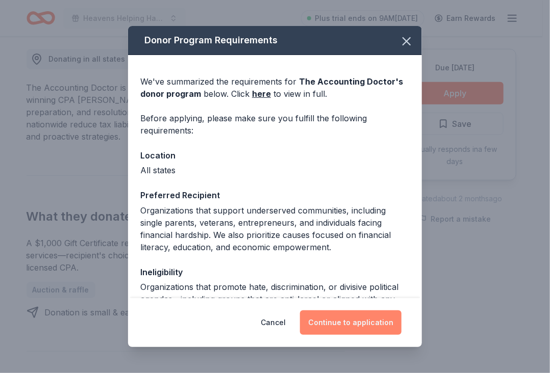
click at [360, 324] on button "Continue to application" at bounding box center [350, 323] width 101 height 24
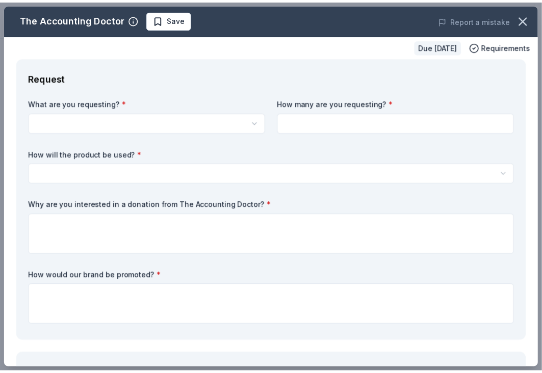
scroll to position [0, 0]
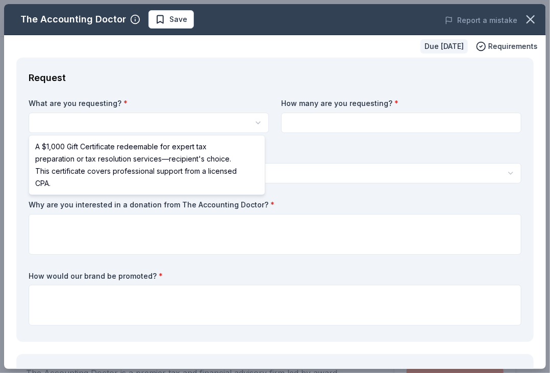
click at [250, 120] on html "Heavens Helping Hands Fundraiser Save Apply Due in 81 days Share The Accounting…" at bounding box center [275, 186] width 550 height 373
select select "A $1,000 Gift Certificate redeemable for expert tax preparation or tax resoluti…"
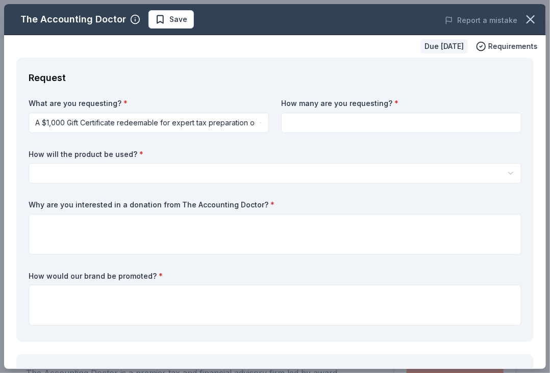
click at [320, 132] on input at bounding box center [401, 123] width 240 height 20
type input "1"
click at [524, 14] on icon "button" at bounding box center [530, 19] width 14 height 14
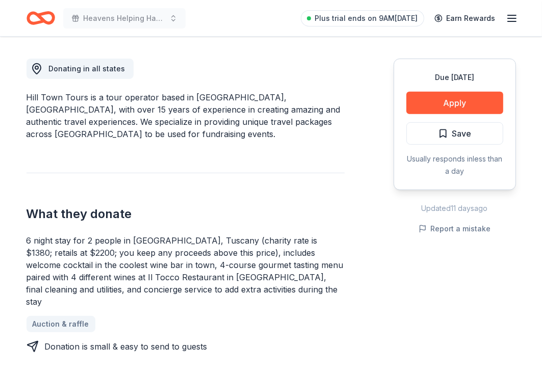
scroll to position [286, 0]
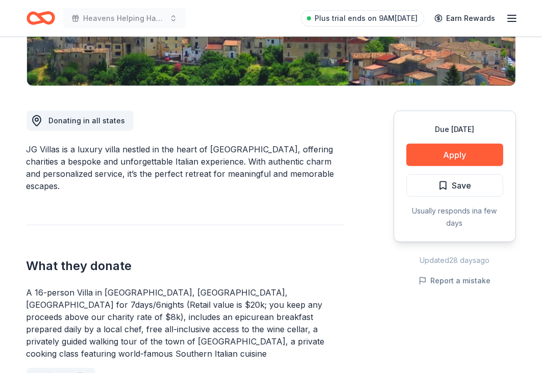
scroll to position [224, 0]
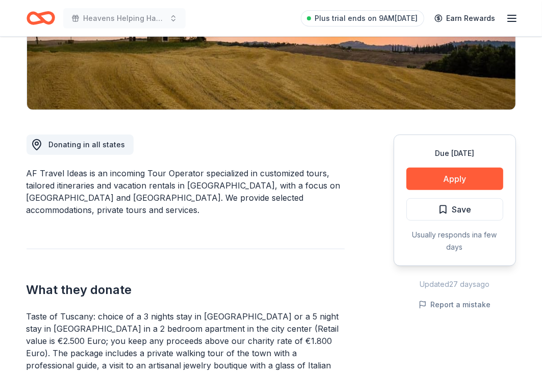
scroll to position [204, 0]
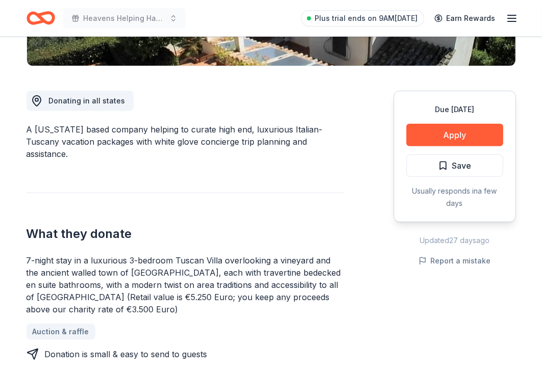
scroll to position [245, 0]
